Goal: Information Seeking & Learning: Learn about a topic

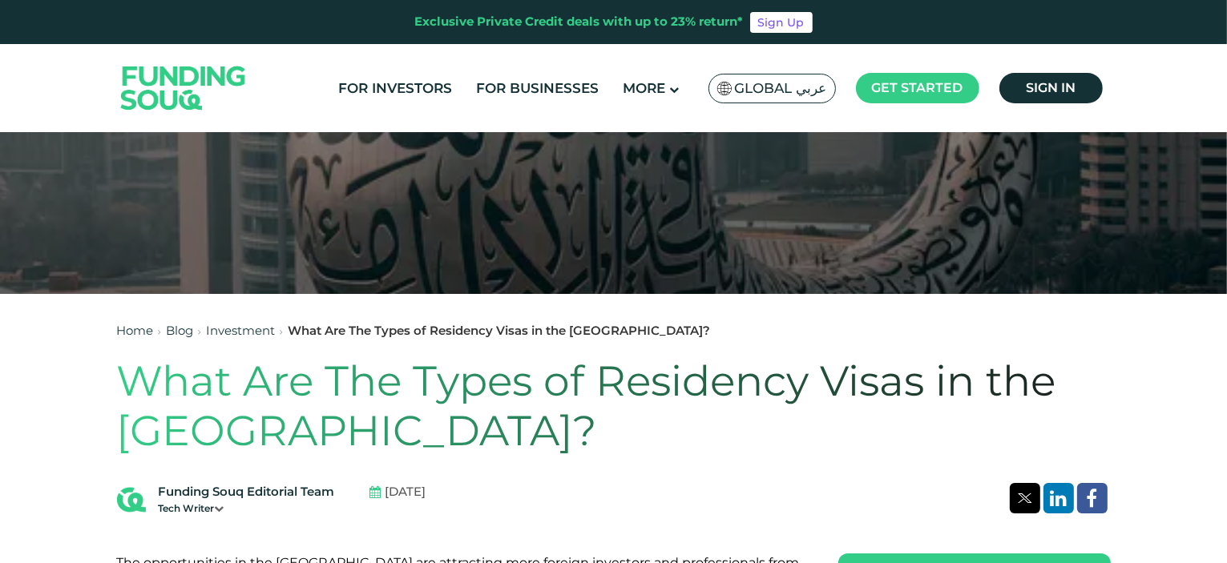
scroll to position [401, 0]
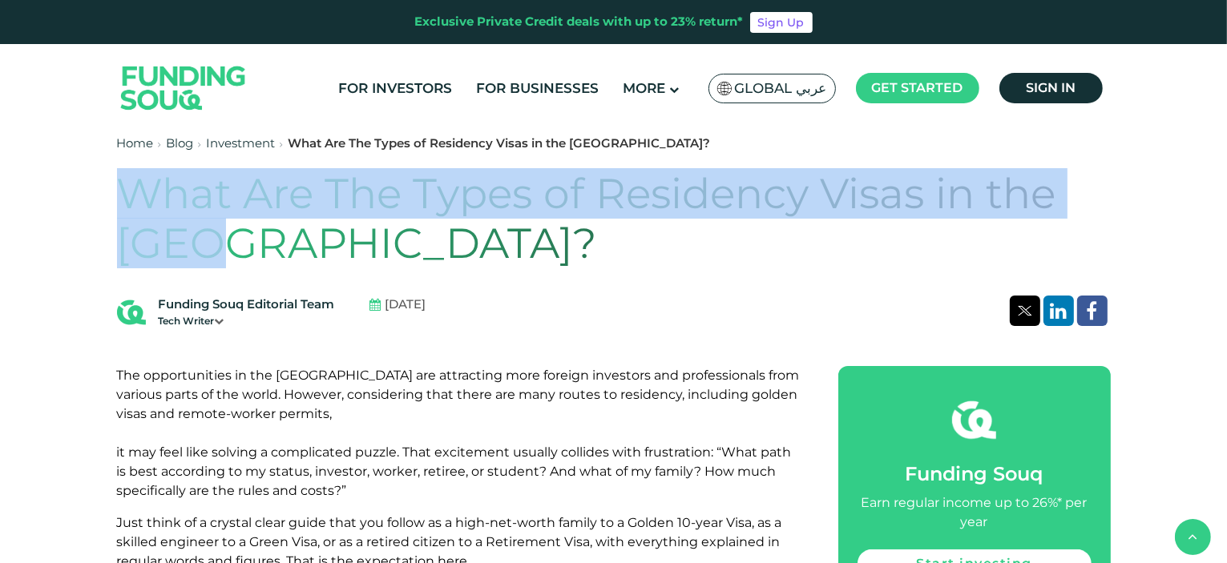
drag, startPoint x: 156, startPoint y: 227, endPoint x: 125, endPoint y: 187, distance: 50.8
click at [125, 187] on h1 "What Are The Types of Residency Visas in the [GEOGRAPHIC_DATA]?" at bounding box center [614, 219] width 994 height 100
copy h1 "What Are The Types of Residency Visas in the [GEOGRAPHIC_DATA]?"
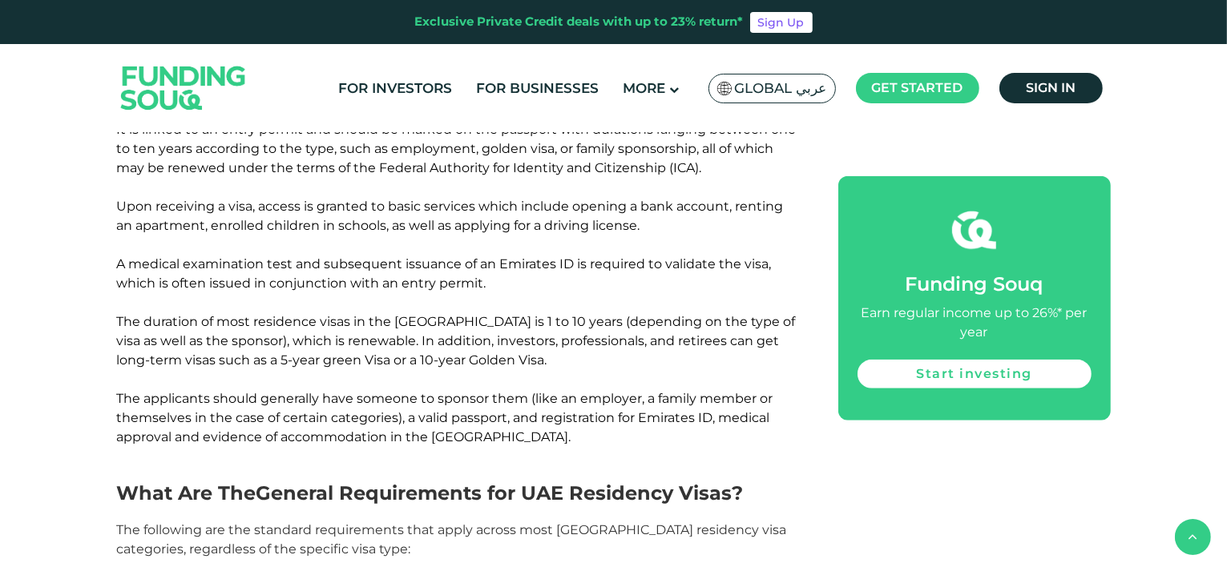
scroll to position [1443, 0]
